Goal: Check status

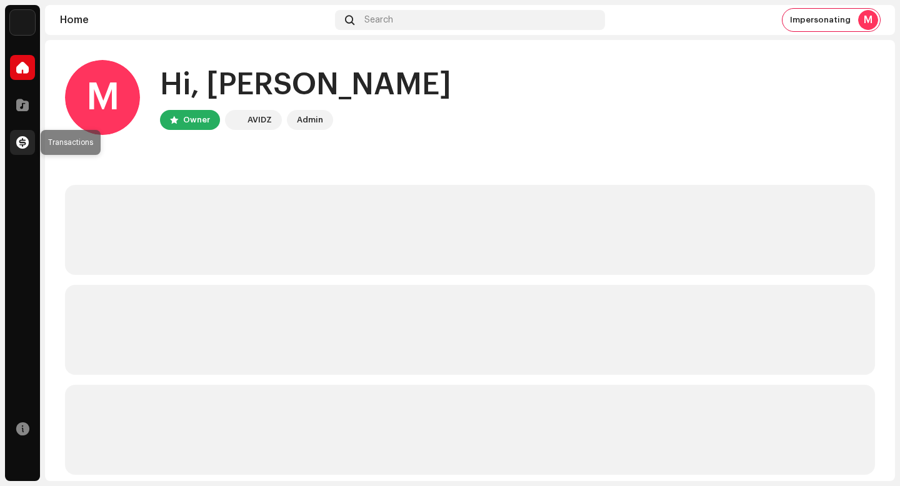
click at [23, 141] on span at bounding box center [22, 142] width 12 height 10
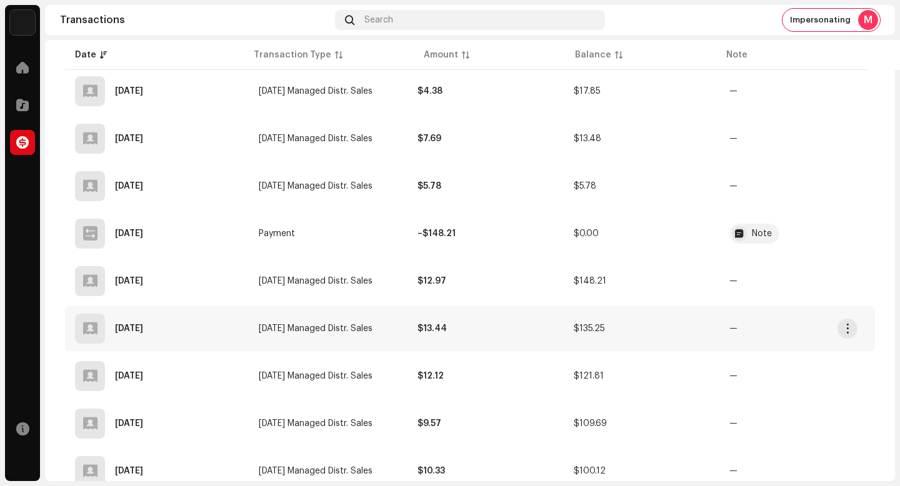
scroll to position [745, 0]
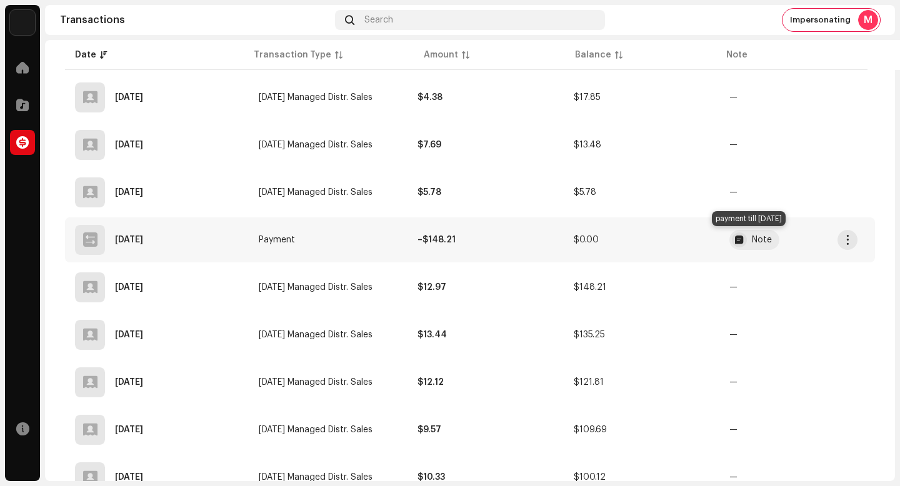
click at [760, 244] on div "Note" at bounding box center [762, 240] width 20 height 9
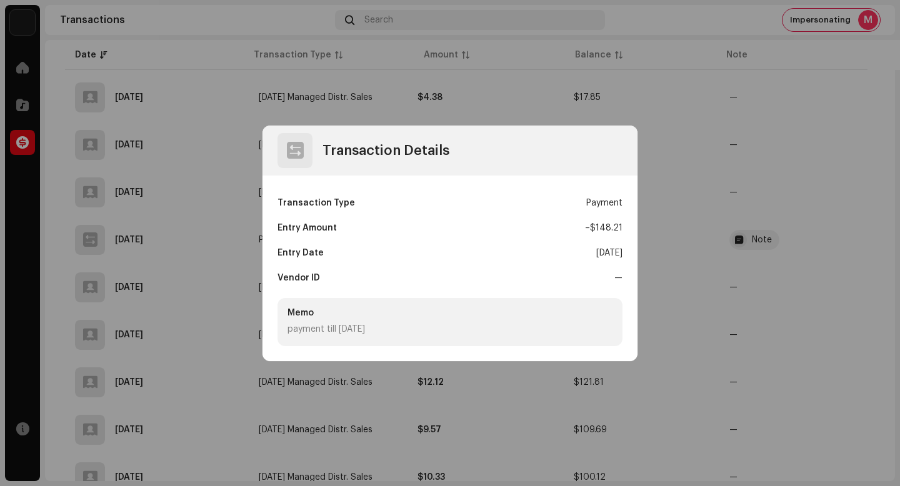
click at [380, 330] on div "payment till [DATE]" at bounding box center [449, 329] width 325 height 13
drag, startPoint x: 622, startPoint y: 227, endPoint x: 591, endPoint y: 228, distance: 30.6
click at [591, 228] on div "– $148.21" at bounding box center [603, 228] width 37 height 25
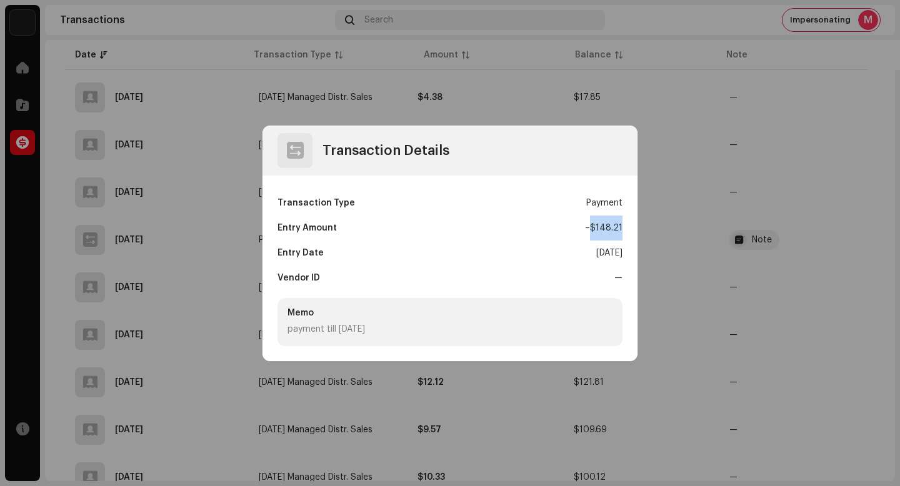
click at [590, 228] on span "–" at bounding box center [587, 228] width 5 height 9
drag, startPoint x: 591, startPoint y: 228, endPoint x: 627, endPoint y: 231, distance: 35.7
click at [627, 231] on div "Transaction Type Payment Entry Amount – $148.21 Entry Date [DATE] Vendor ID — M…" at bounding box center [449, 269] width 375 height 186
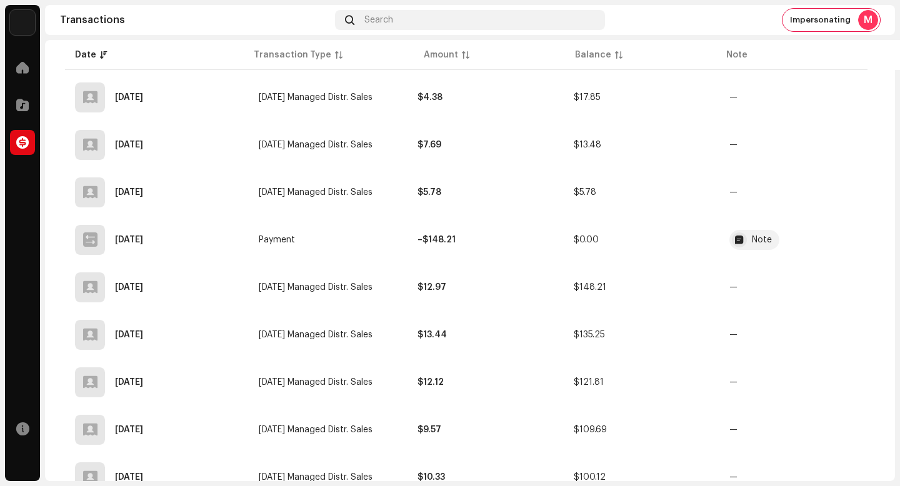
click at [682, 282] on div "Transaction Details Transaction Type Payment Entry Amount – $148.21 Entry Date …" at bounding box center [450, 243] width 900 height 486
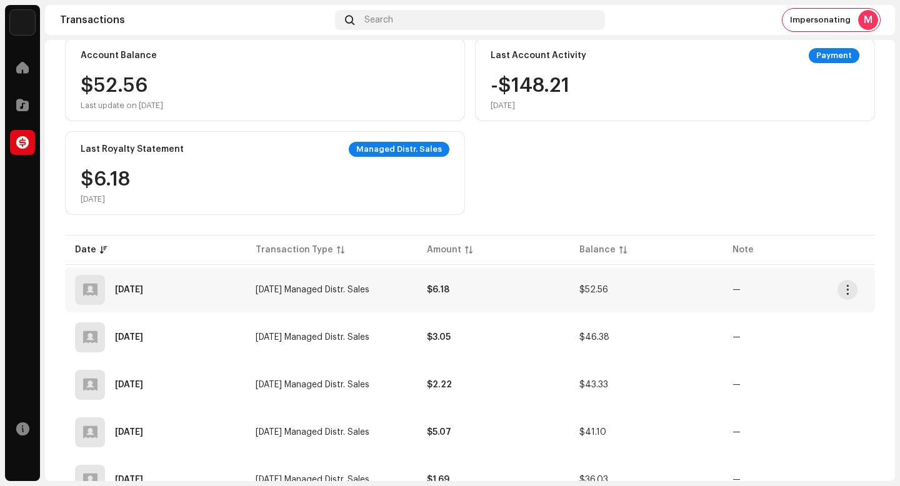
scroll to position [0, 0]
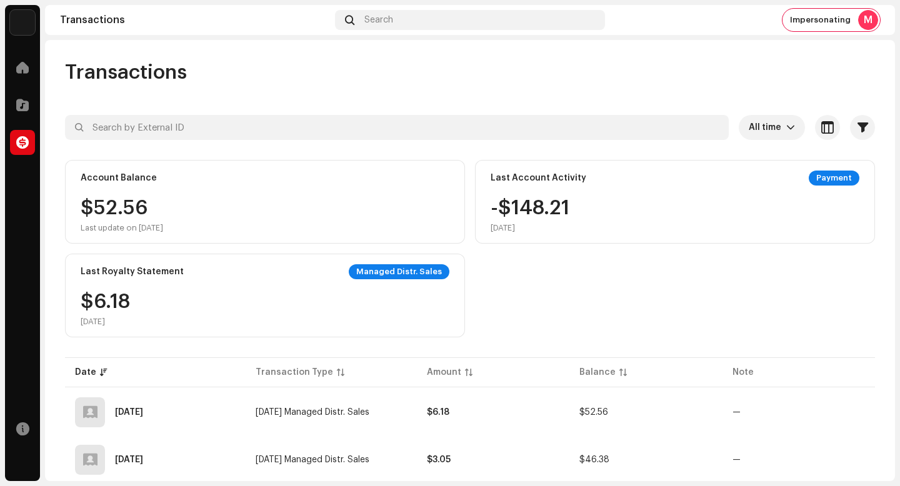
drag, startPoint x: 186, startPoint y: 226, endPoint x: 197, endPoint y: 236, distance: 14.6
click at [197, 236] on div "Account Balance $52.56 Last update on [DATE]" at bounding box center [265, 202] width 400 height 84
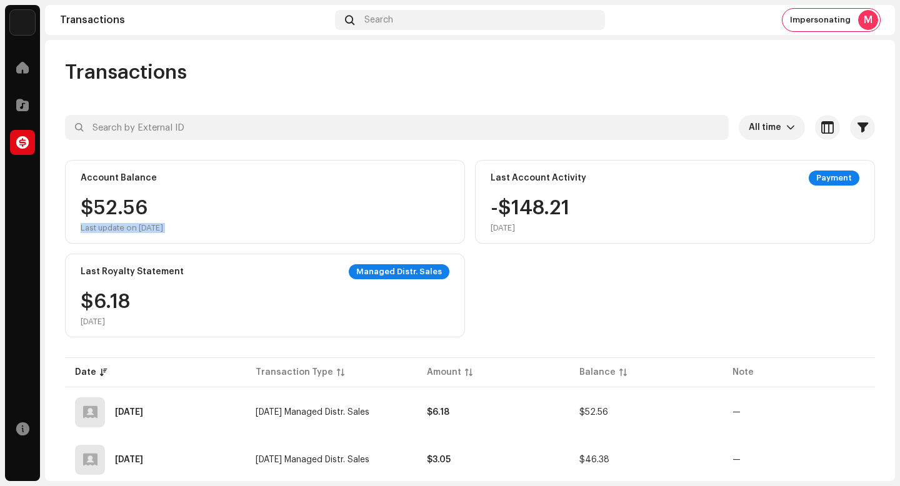
click at [197, 236] on div "Account Balance $52.56 Last update on [DATE]" at bounding box center [265, 202] width 400 height 84
click at [163, 232] on div "Last update on [DATE]" at bounding box center [122, 228] width 82 height 10
click at [822, 24] on span "Impersonating" at bounding box center [820, 20] width 61 height 10
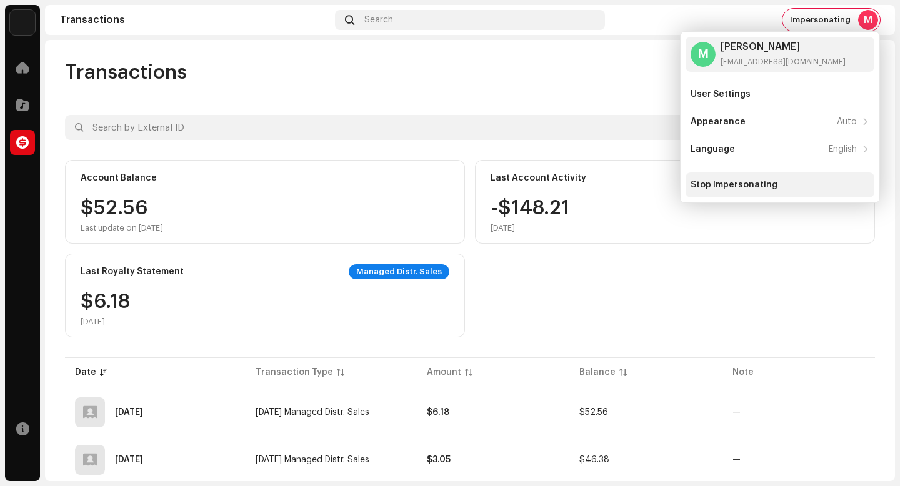
click at [748, 187] on div "Stop Impersonating" at bounding box center [733, 185] width 87 height 10
